Goal: Task Accomplishment & Management: Use online tool/utility

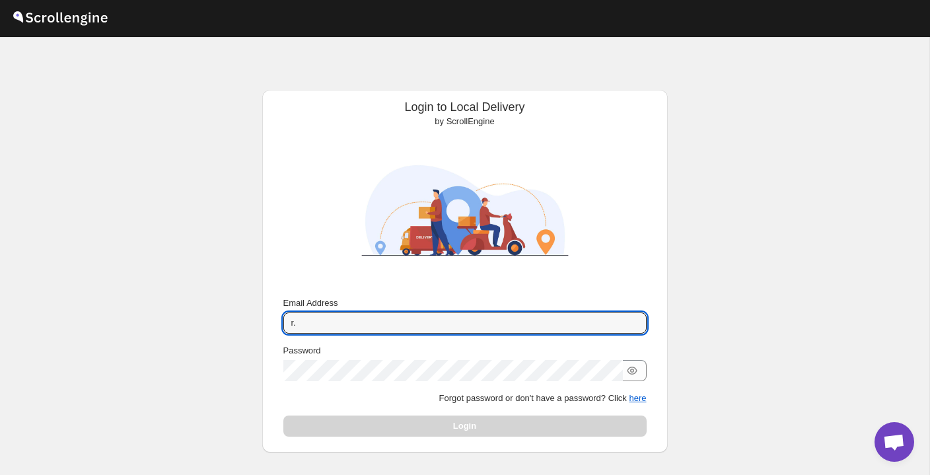
type input "r"
click at [300, 97] on button "Submit" at bounding box center [302, 97] width 38 height 14
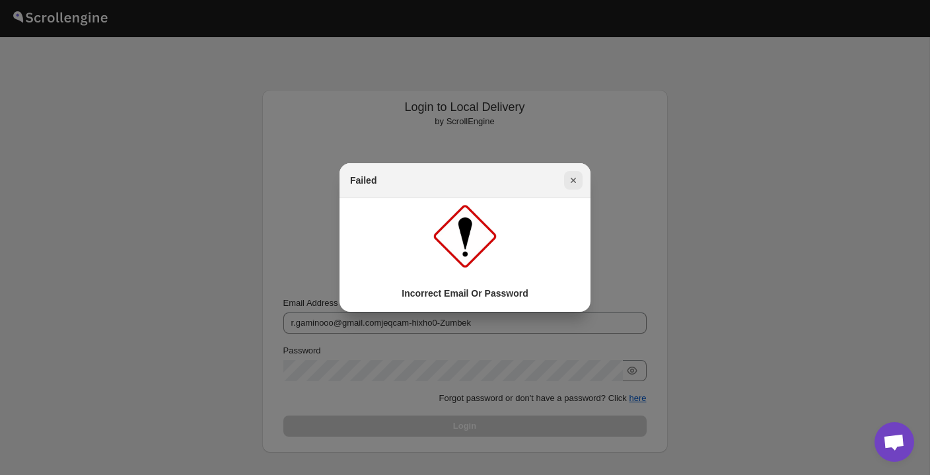
click at [569, 178] on icon "Close" at bounding box center [573, 180] width 13 height 13
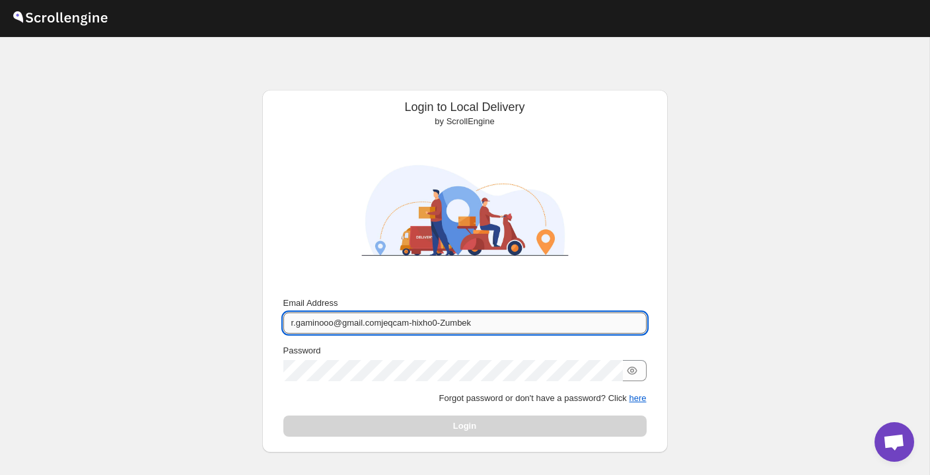
click at [487, 322] on input "r.gaminooo@gmail.comjeqcam-hixho0-Zumbek" at bounding box center [464, 322] width 363 height 21
type input "[EMAIL_ADDRESS][DOMAIN_NAME]"
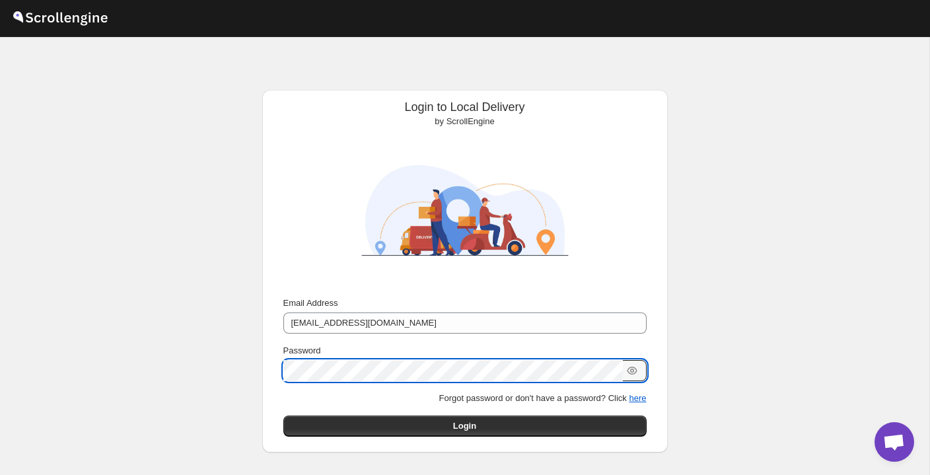
click at [300, 97] on button "Submit" at bounding box center [302, 97] width 38 height 14
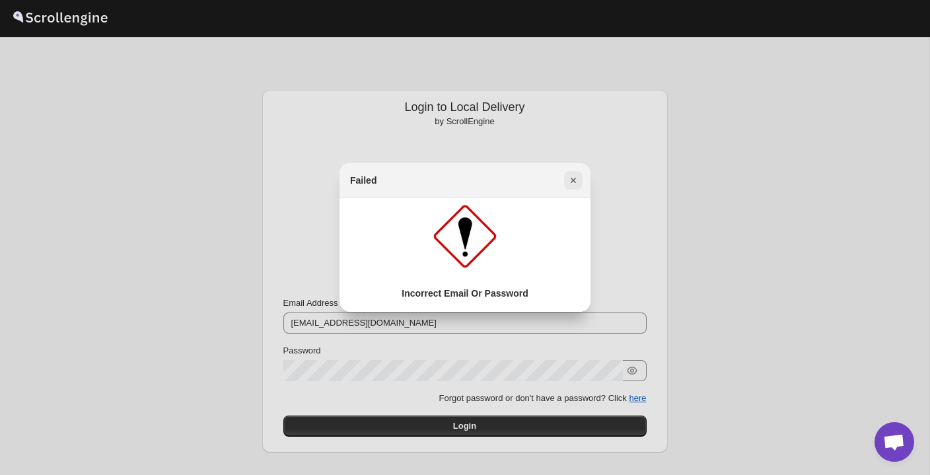
click at [576, 184] on icon "Close" at bounding box center [573, 180] width 13 height 13
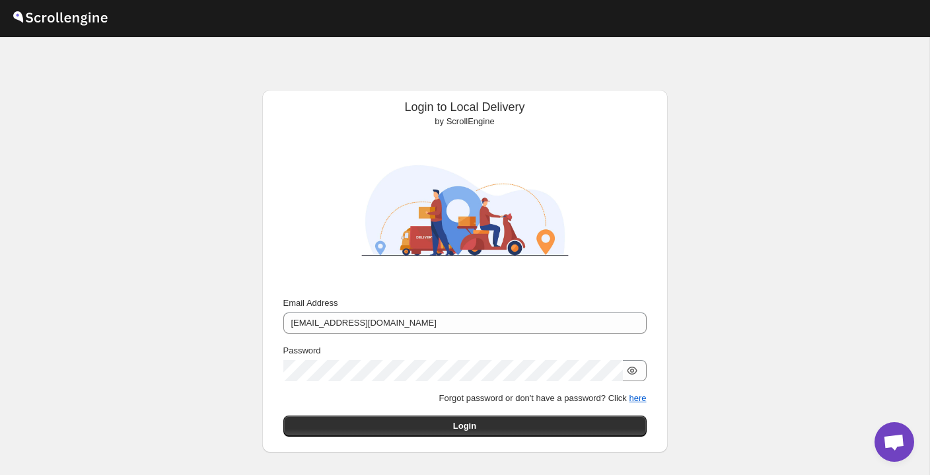
click at [633, 369] on icon "button" at bounding box center [632, 371] width 4 height 4
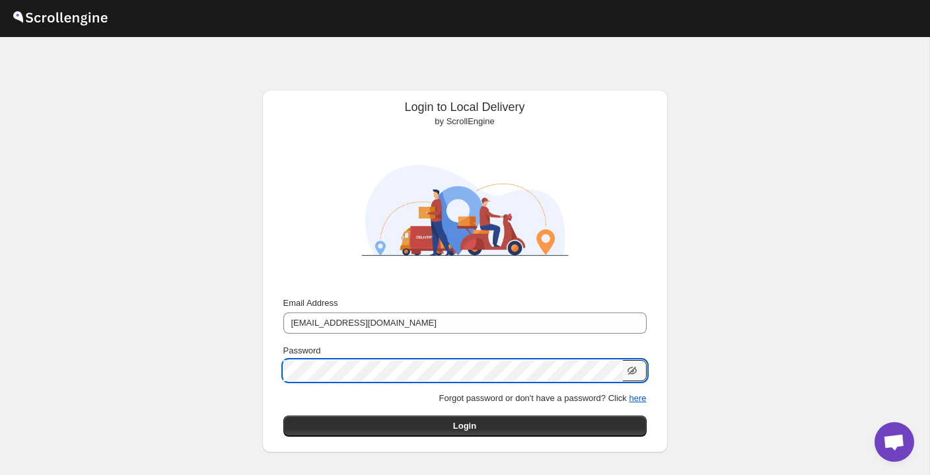
click at [300, 97] on button "Submit" at bounding box center [302, 97] width 38 height 14
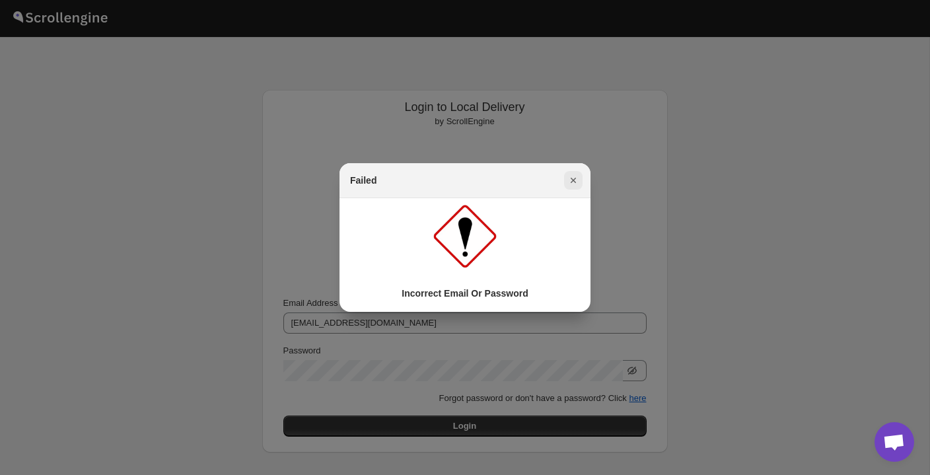
click at [577, 179] on icon "Close" at bounding box center [573, 180] width 13 height 13
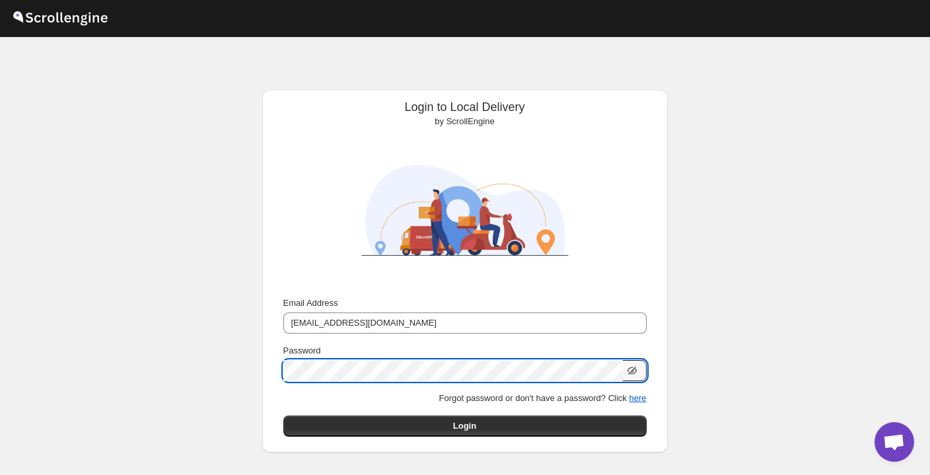
click at [300, 97] on button "Submit" at bounding box center [302, 97] width 38 height 14
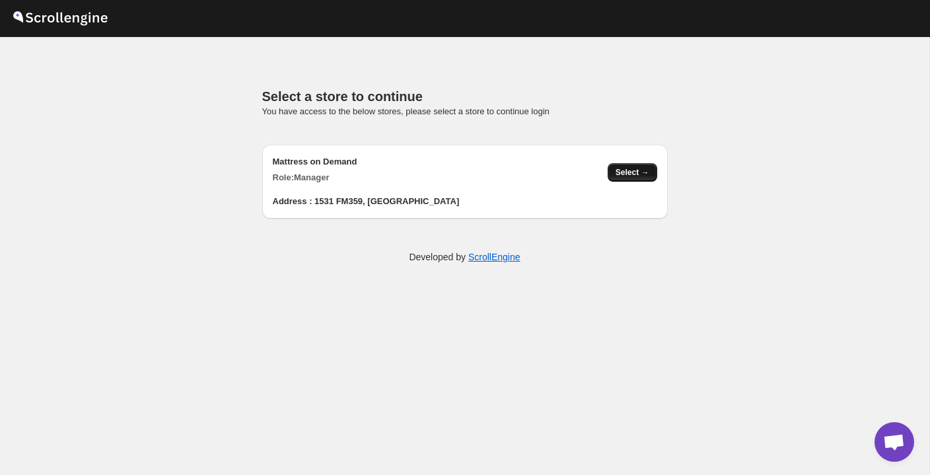
click at [618, 168] on span "Select →" at bounding box center [633, 172] width 34 height 11
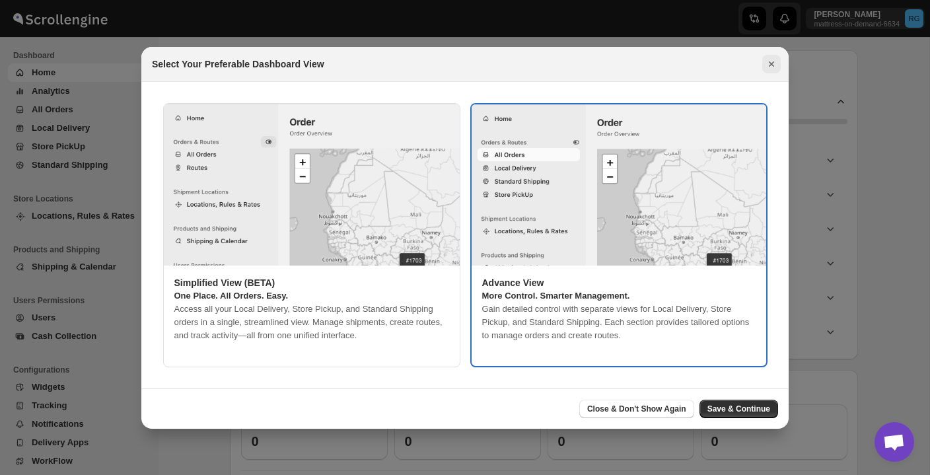
click at [770, 64] on icon "Close" at bounding box center [771, 63] width 13 height 13
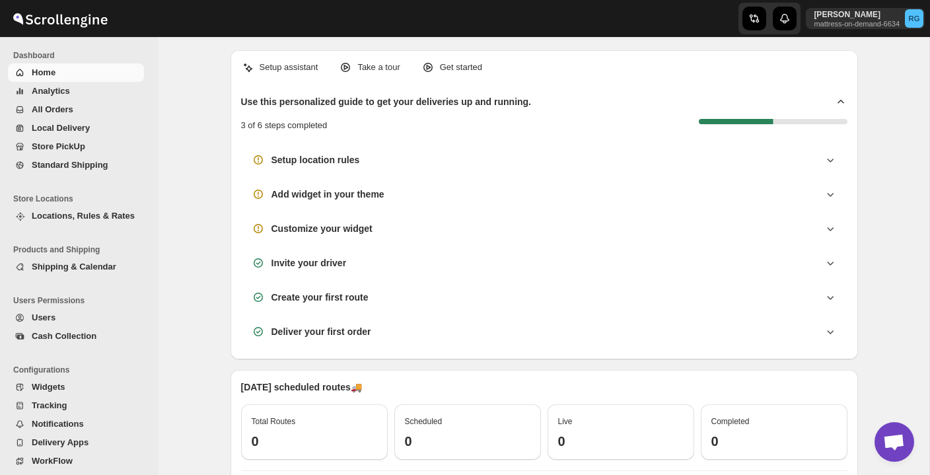
click at [102, 104] on span "All Orders" at bounding box center [87, 109] width 110 height 13
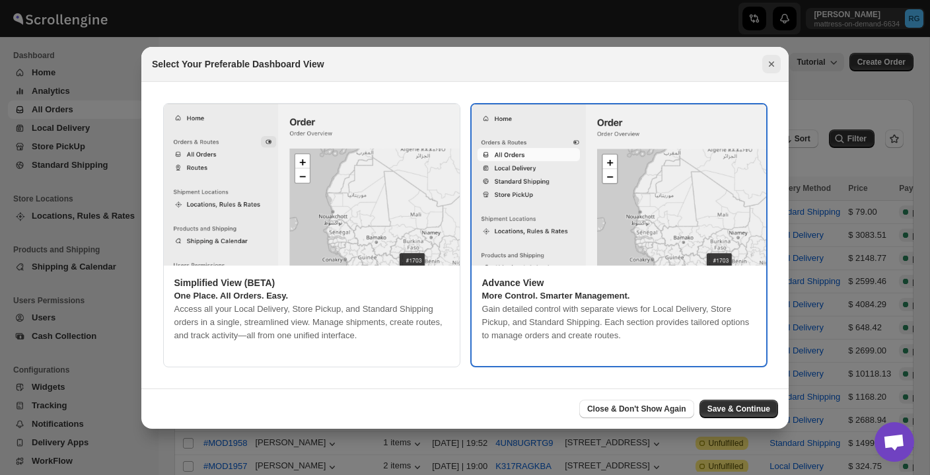
click at [776, 66] on icon "Close" at bounding box center [771, 63] width 13 height 13
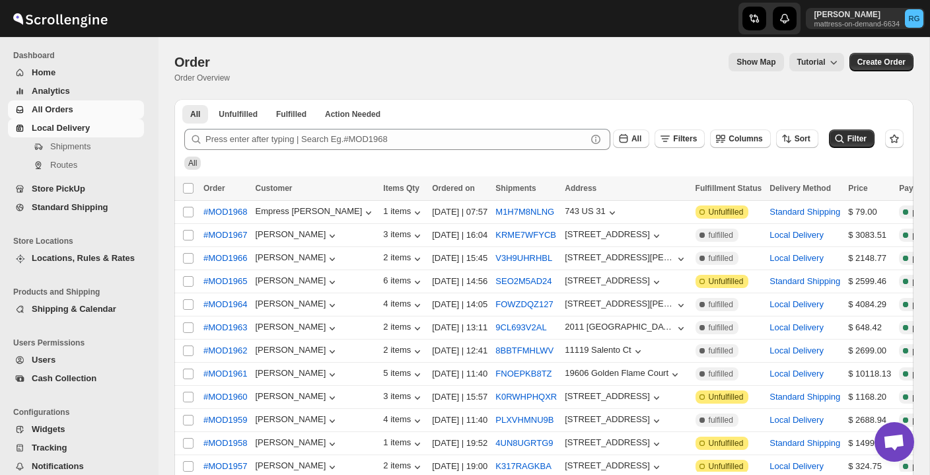
click at [68, 131] on span "Local Delivery" at bounding box center [61, 128] width 58 height 10
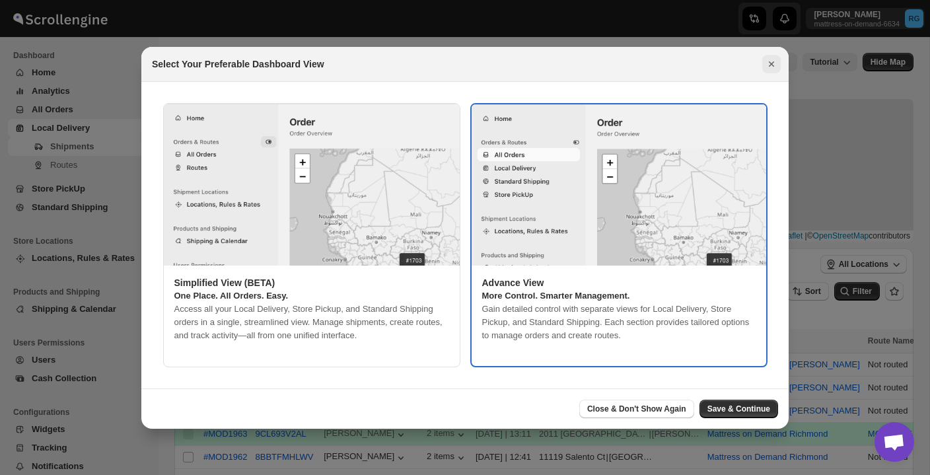
click at [772, 61] on icon "Close" at bounding box center [771, 63] width 13 height 13
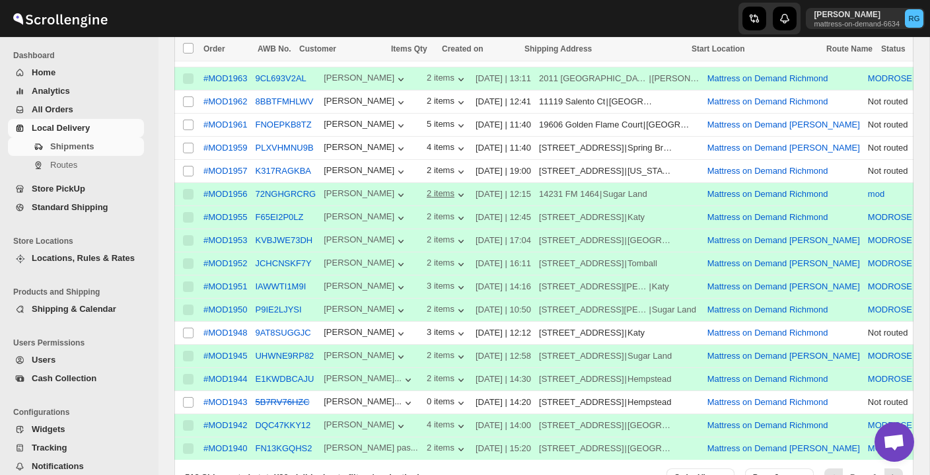
scroll to position [357, 0]
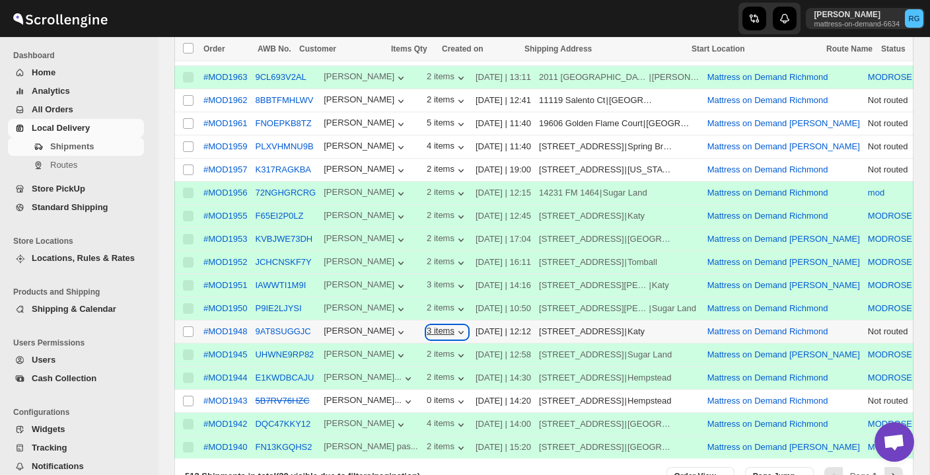
click at [443, 334] on div "3 items" at bounding box center [447, 332] width 41 height 13
click at [437, 330] on div "3 items" at bounding box center [447, 332] width 41 height 13
click at [187, 329] on input "Select shipment" at bounding box center [188, 331] width 11 height 11
checkbox input "true"
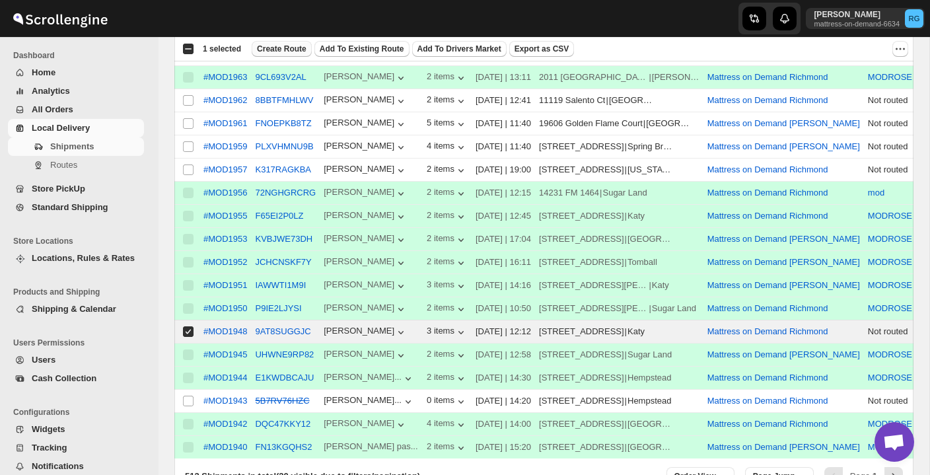
click at [293, 51] on span "Create Route" at bounding box center [282, 49] width 50 height 11
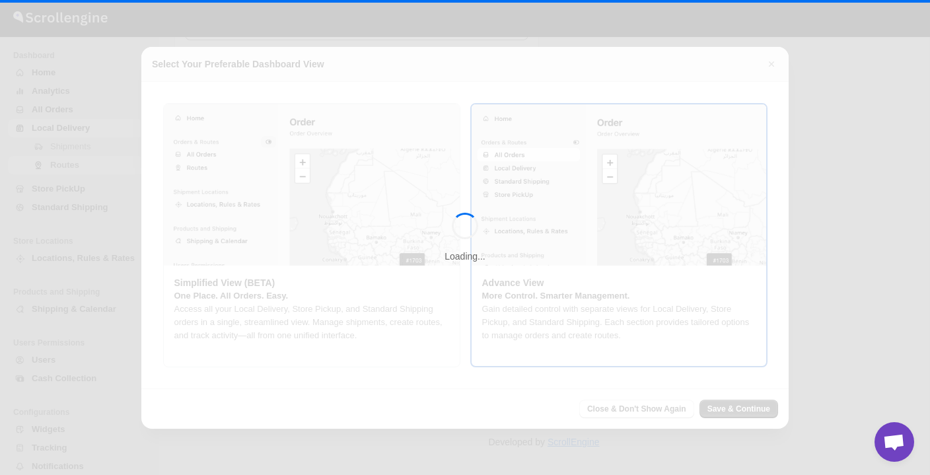
type input "Route - 01/10-0903"
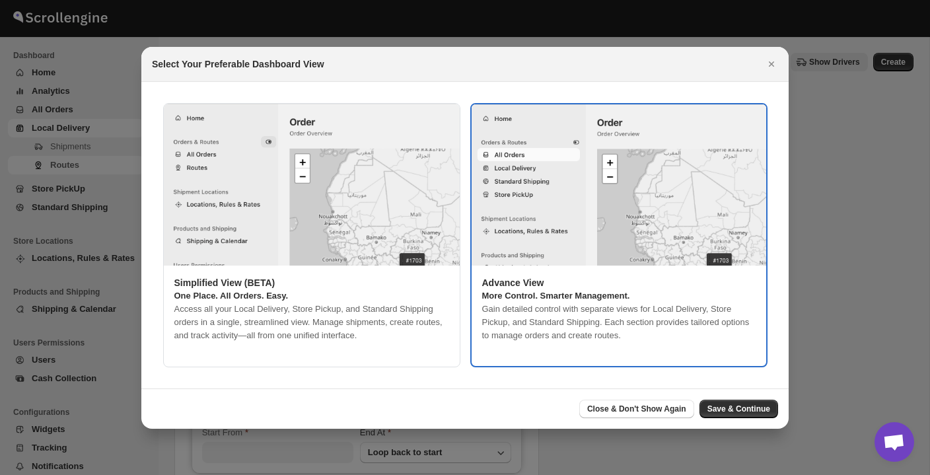
type input "Mattress on Demand Richmond"
click at [775, 65] on icon "Close" at bounding box center [771, 63] width 13 height 13
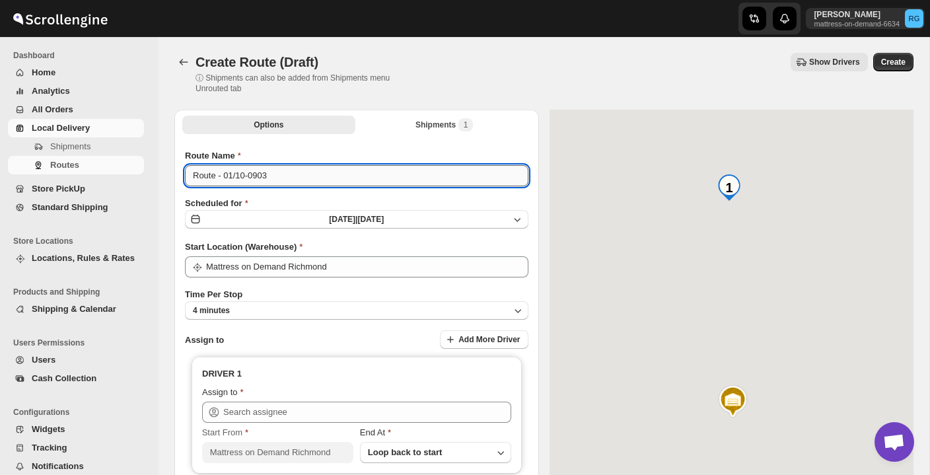
click at [295, 169] on input "Route - 01/10-0903" at bounding box center [357, 175] width 344 height 21
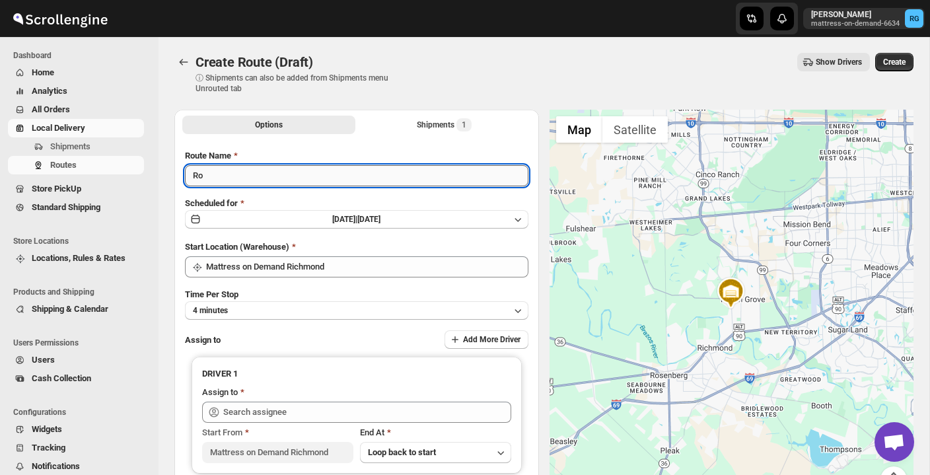
type input "R"
type input "MODROSE"
click at [312, 307] on button "4 minutes" at bounding box center [357, 310] width 344 height 18
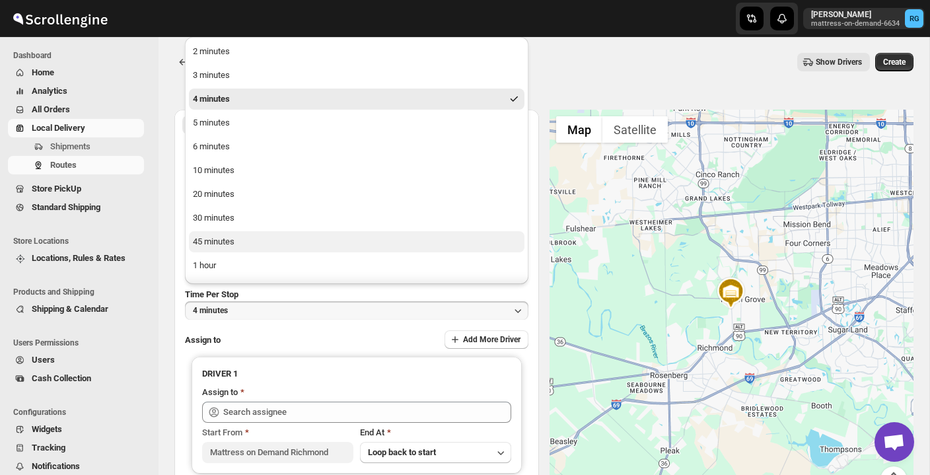
click at [324, 240] on button "45 minutes" at bounding box center [357, 241] width 336 height 21
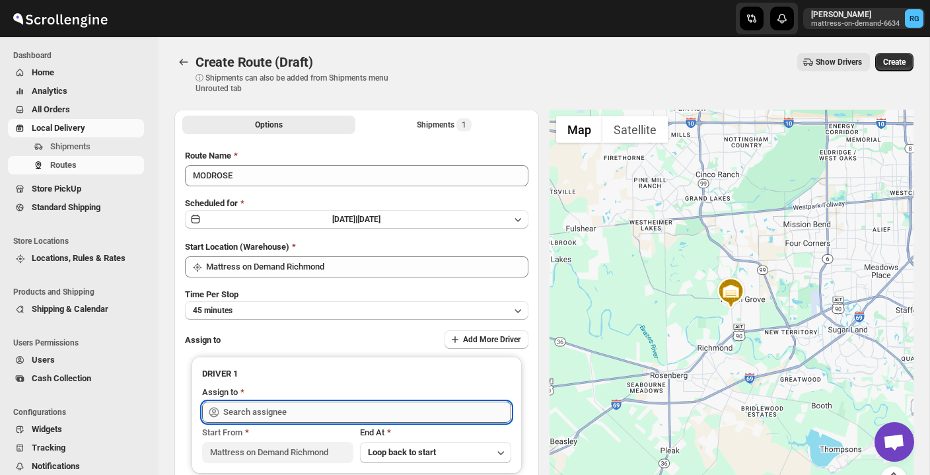
click at [309, 410] on input "text" at bounding box center [367, 412] width 288 height 21
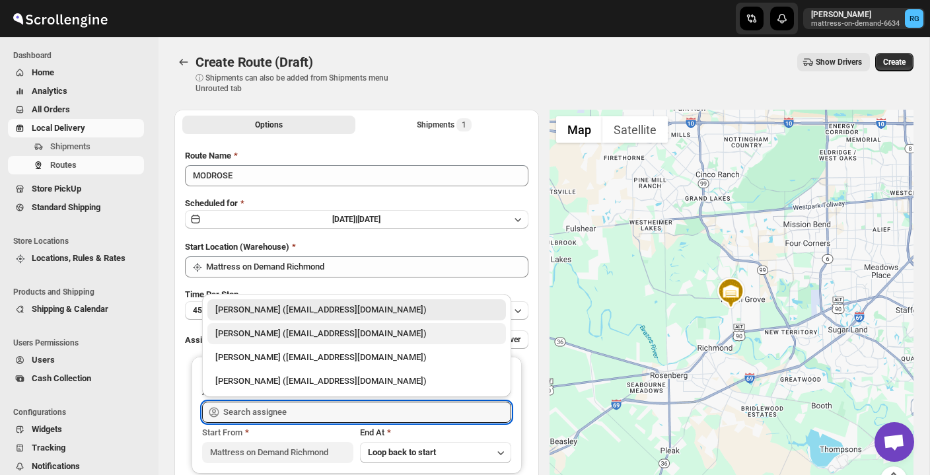
click at [334, 331] on div "[PERSON_NAME] ([EMAIL_ADDRESS][DOMAIN_NAME])" at bounding box center [356, 333] width 283 height 13
type input "[PERSON_NAME] ([EMAIL_ADDRESS][DOMAIN_NAME])"
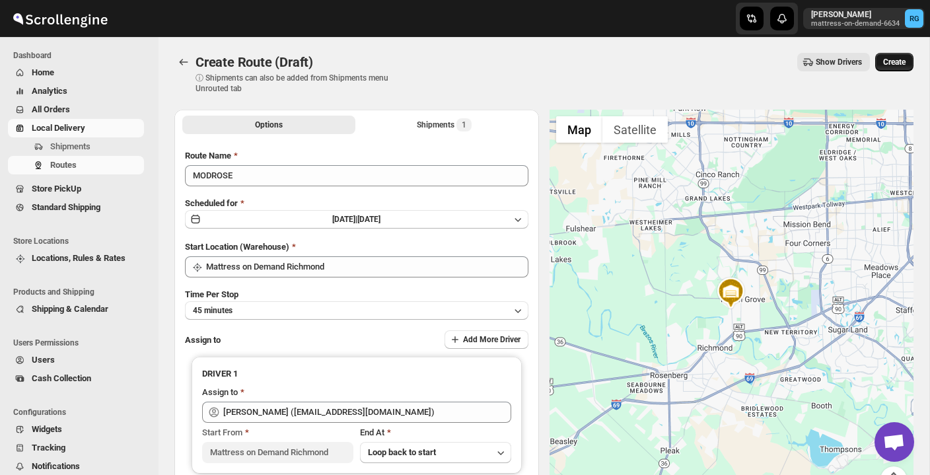
click at [891, 59] on span "Create" at bounding box center [894, 62] width 22 height 11
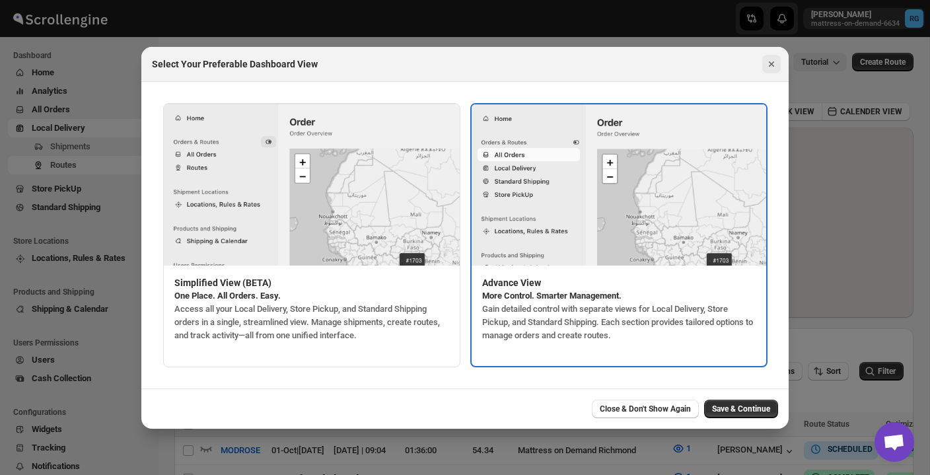
click at [770, 68] on icon "Close" at bounding box center [771, 63] width 13 height 13
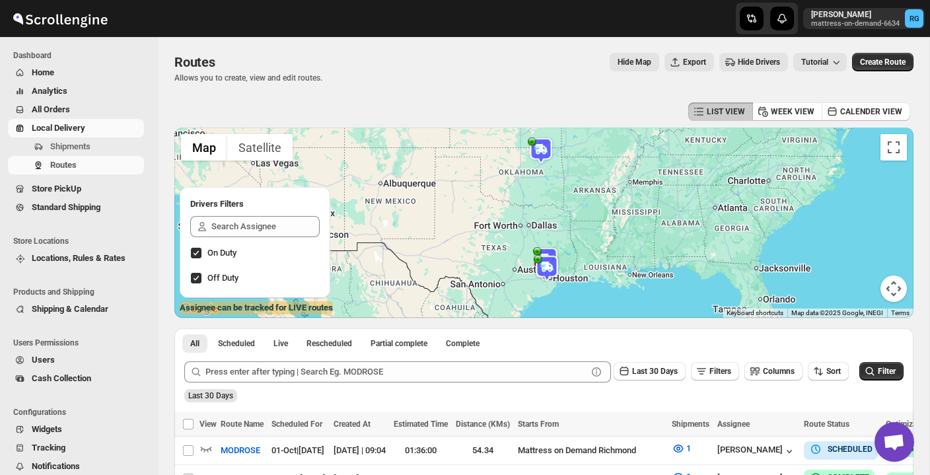
click at [490, 81] on div "Routes Allows you to create, view and edit routes. Hide Map Export Hide Drivers…" at bounding box center [543, 68] width 739 height 30
click at [441, 64] on div "Hide Map Export Hide Drivers Tutorial" at bounding box center [590, 62] width 514 height 18
click at [96, 109] on span "All Orders" at bounding box center [87, 109] width 110 height 13
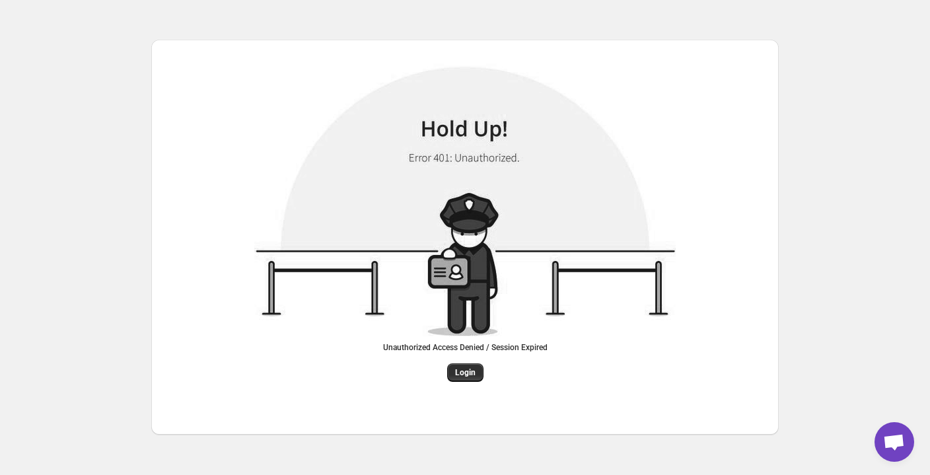
click at [771, 63] on div "Unauthorized Access Denied / Session Expired Login" at bounding box center [465, 237] width 628 height 395
